Goal: Transaction & Acquisition: Book appointment/travel/reservation

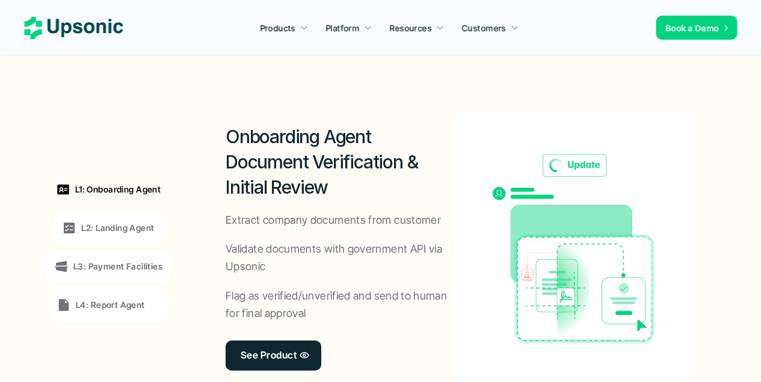
scroll to position [1023, 0]
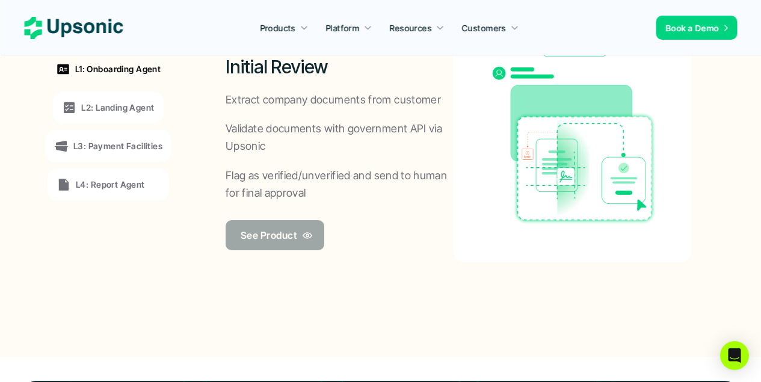
drag, startPoint x: 266, startPoint y: 236, endPoint x: 267, endPoint y: 223, distance: 13.3
click at [266, 236] on p "See Product" at bounding box center [269, 234] width 56 height 17
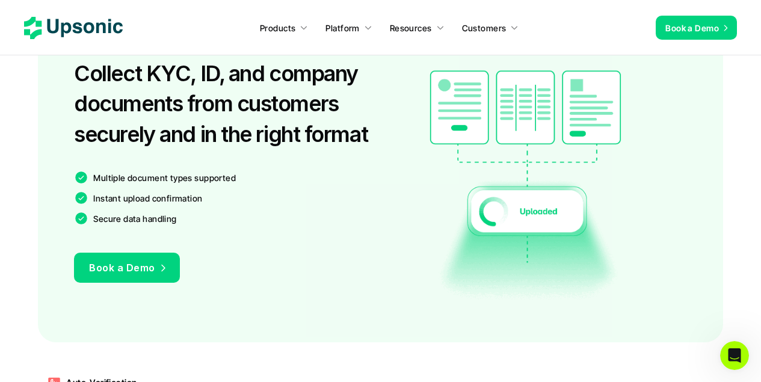
scroll to position [782, 0]
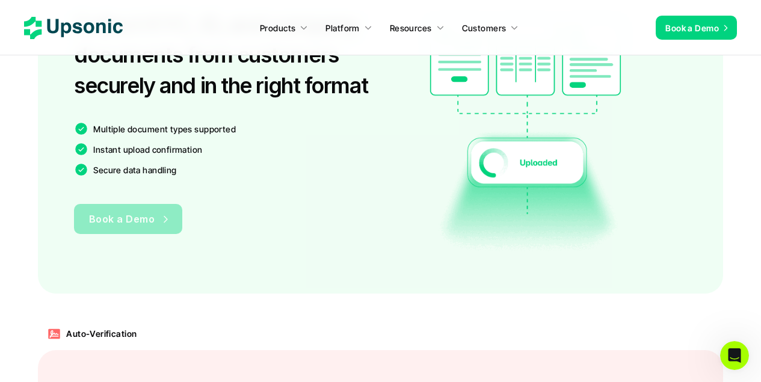
click at [108, 223] on span "Book a Demo" at bounding box center [122, 219] width 66 height 12
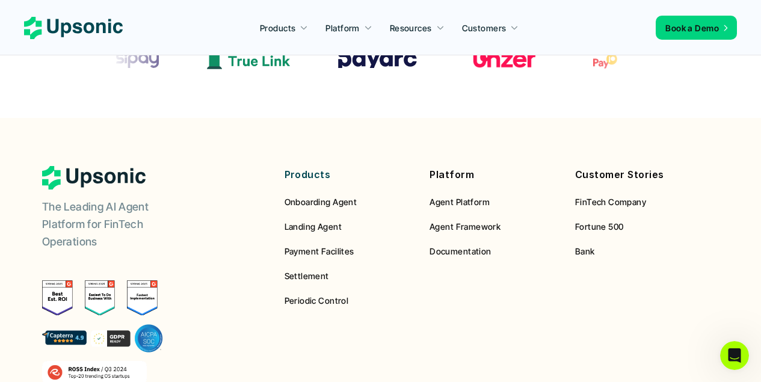
scroll to position [843, 0]
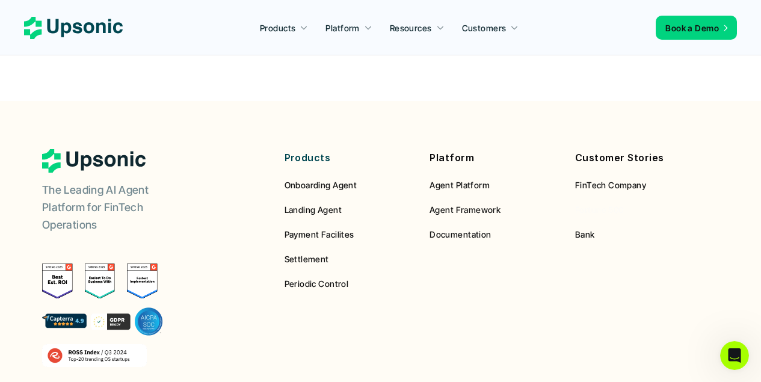
click at [586, 211] on span "Fortune 500" at bounding box center [599, 210] width 49 height 10
click at [503, 210] on link "Agent Framework" at bounding box center [494, 209] width 128 height 13
click at [317, 256] on span "Settlement" at bounding box center [307, 259] width 45 height 10
click at [337, 234] on span "Payment Facilites" at bounding box center [320, 234] width 70 height 10
